Goal: Transaction & Acquisition: Download file/media

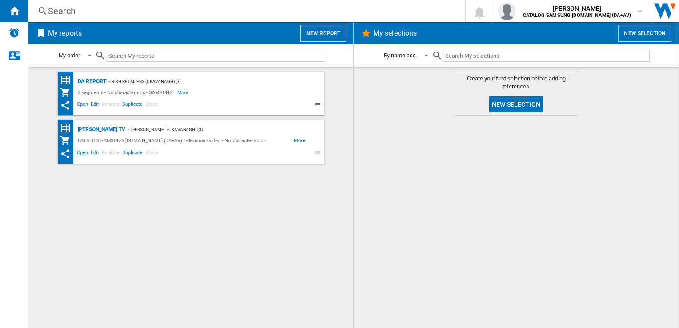
click at [83, 152] on span "Open" at bounding box center [83, 153] width 14 height 11
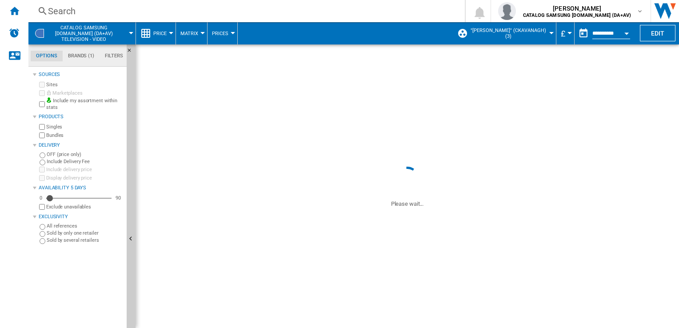
click at [565, 32] on button "£" at bounding box center [565, 33] width 9 height 22
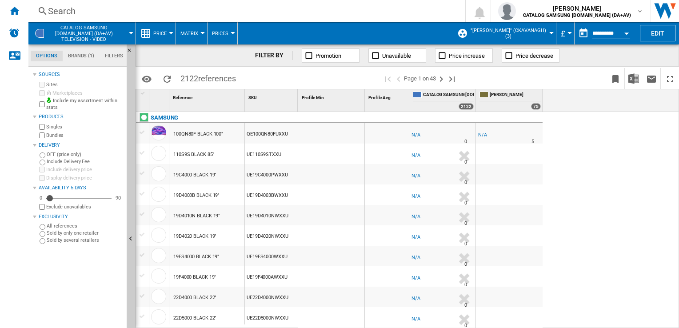
click at [567, 33] on md-backdrop at bounding box center [339, 164] width 679 height 328
click at [558, 32] on md-backdrop at bounding box center [339, 164] width 679 height 328
click at [581, 91] on md-backdrop at bounding box center [339, 164] width 679 height 328
click at [569, 120] on md-backdrop at bounding box center [339, 164] width 679 height 328
click at [560, 31] on md-backdrop at bounding box center [339, 164] width 679 height 328
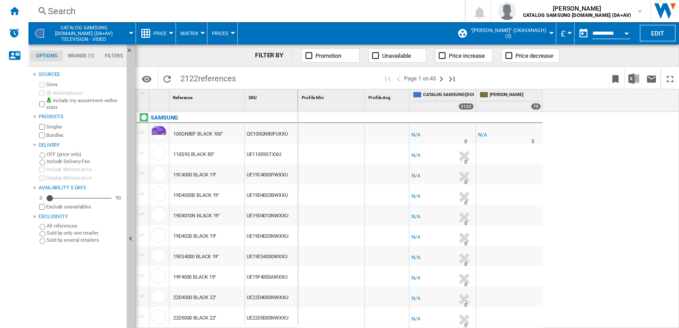
click at [565, 31] on button "£" at bounding box center [565, 33] width 9 height 22
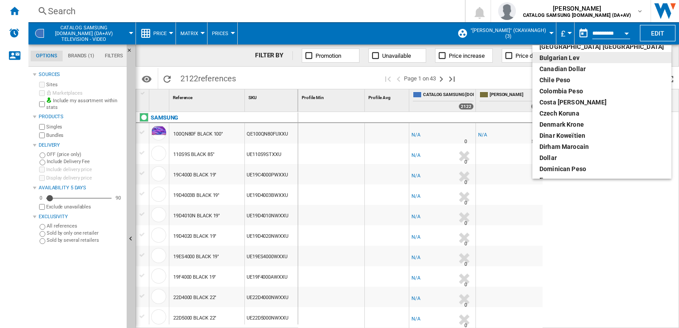
scroll to position [89, 0]
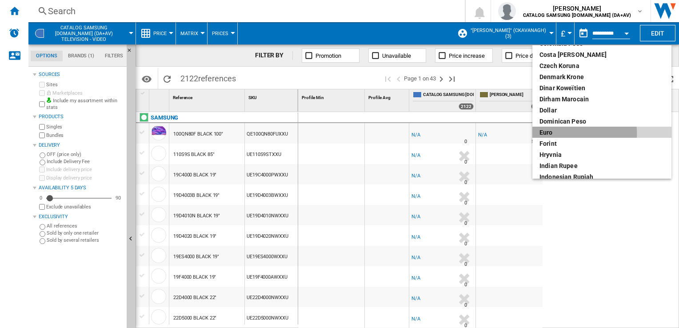
click at [554, 134] on div "euro" at bounding box center [601, 132] width 125 height 9
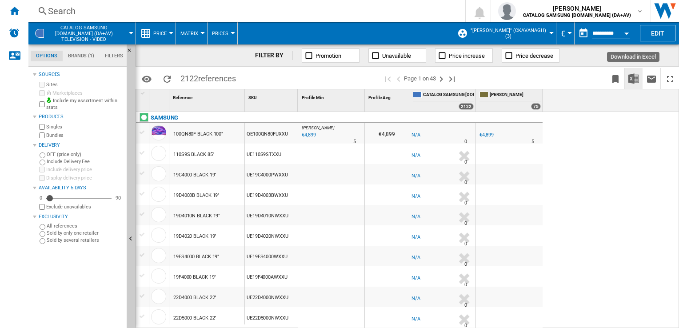
click at [632, 76] on img "Download in Excel" at bounding box center [633, 78] width 11 height 11
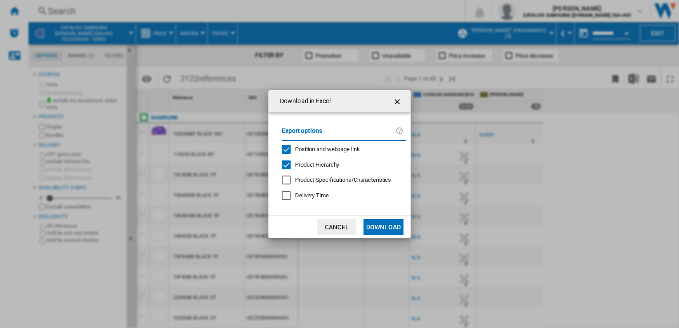
click at [379, 227] on button "Download" at bounding box center [383, 227] width 40 height 16
